Goal: Task Accomplishment & Management: Complete application form

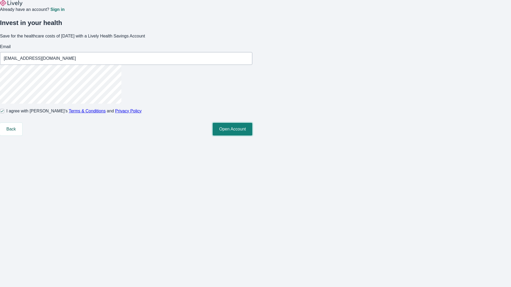
click at [252, 136] on button "Open Account" at bounding box center [233, 129] width 40 height 13
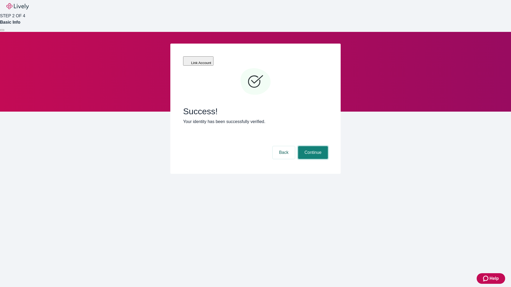
click at [312, 146] on button "Continue" at bounding box center [313, 152] width 30 height 13
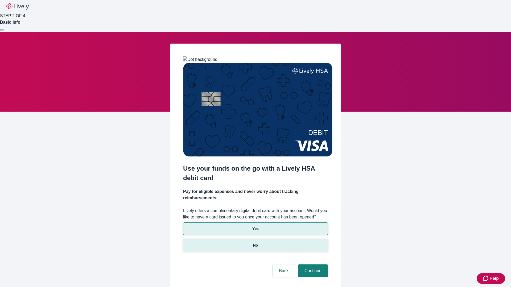
click at [255, 243] on p "No" at bounding box center [255, 246] width 5 height 6
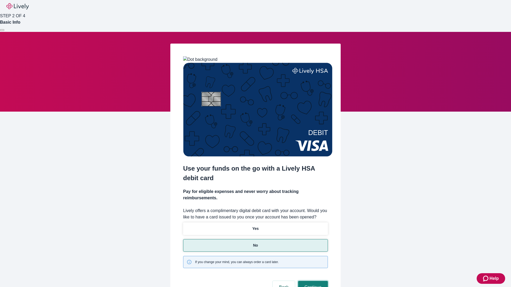
click at [312, 281] on button "Continue" at bounding box center [313, 287] width 30 height 13
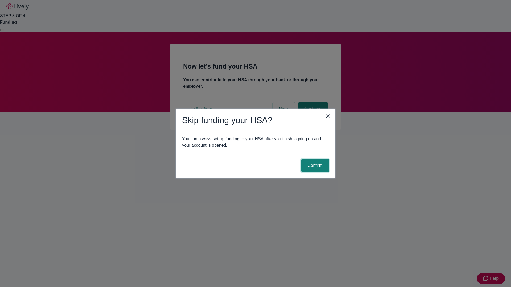
click at [314, 166] on button "Confirm" at bounding box center [315, 165] width 28 height 13
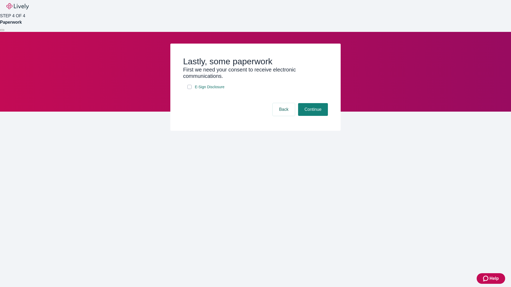
click at [190, 89] on input "E-Sign Disclosure" at bounding box center [189, 87] width 4 height 4
checkbox input "true"
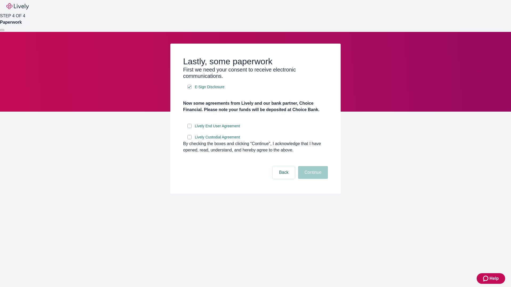
click at [190, 128] on input "Lively End User Agreement" at bounding box center [189, 126] width 4 height 4
checkbox input "true"
click at [190, 139] on input "Lively Custodial Agreement" at bounding box center [189, 137] width 4 height 4
checkbox input "true"
click at [312, 179] on button "Continue" at bounding box center [313, 172] width 30 height 13
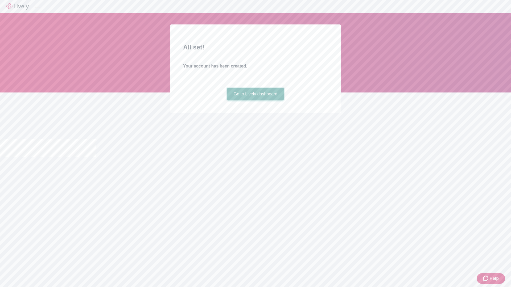
click at [255, 101] on link "Go to Lively dashboard" at bounding box center [255, 94] width 57 height 13
